Goal: Navigation & Orientation: Find specific page/section

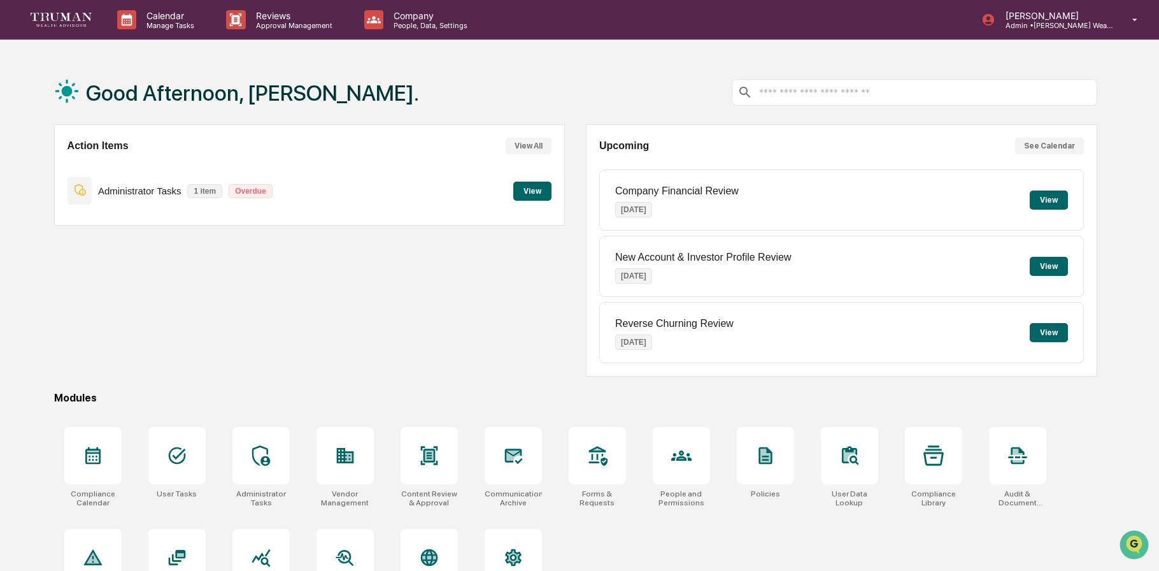
click at [525, 185] on button "View" at bounding box center [532, 190] width 38 height 19
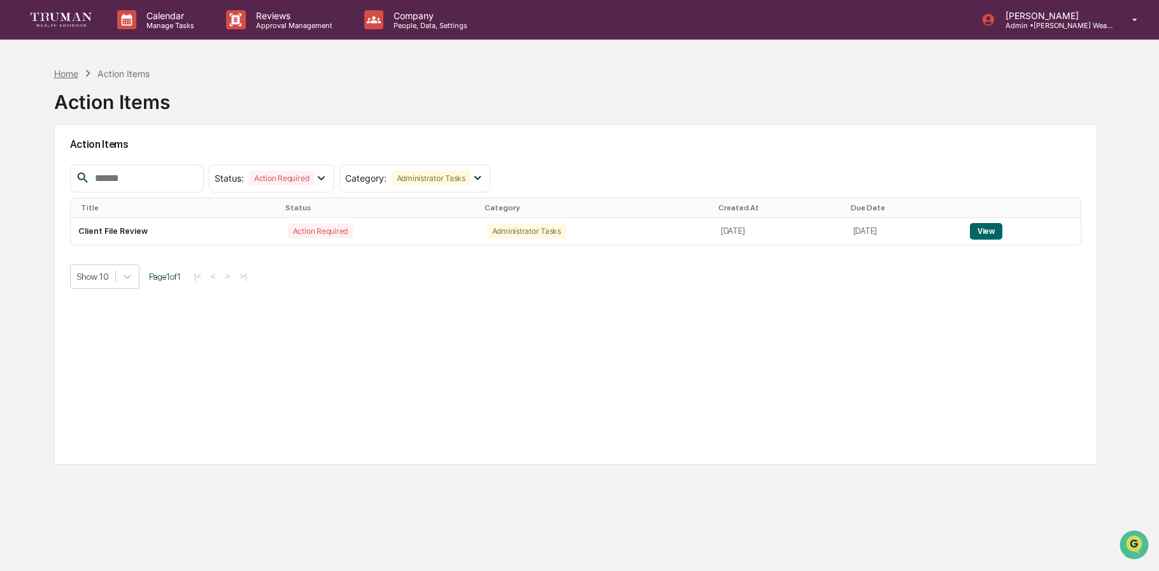
click at [64, 71] on div "Home" at bounding box center [66, 73] width 24 height 11
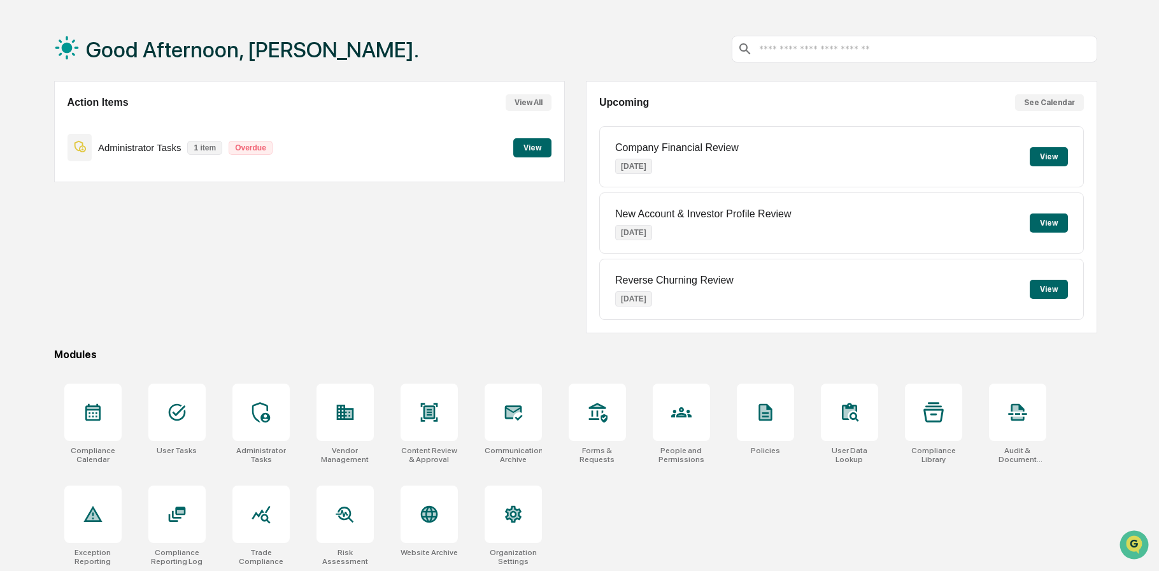
scroll to position [60, 0]
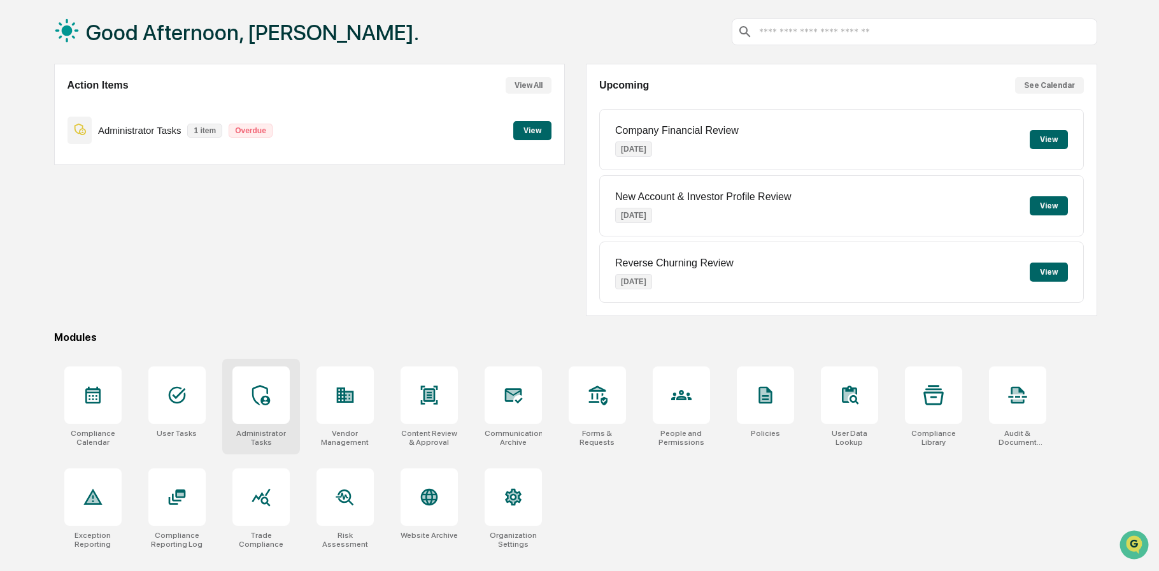
click at [256, 393] on icon at bounding box center [261, 395] width 20 height 20
